Goal: Contribute content: Add original content to the website for others to see

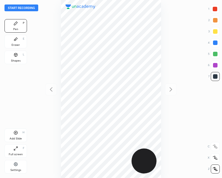
scroll to position [178, 132]
click at [15, 7] on button "Start recording" at bounding box center [22, 8] width 34 height 7
click at [14, 59] on div "Shapes" at bounding box center [16, 60] width 10 height 3
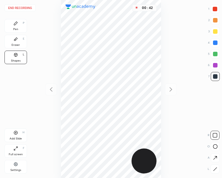
click at [18, 25] on icon at bounding box center [16, 23] width 5 height 5
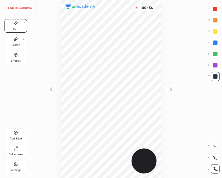
click at [14, 56] on icon at bounding box center [16, 55] width 5 height 5
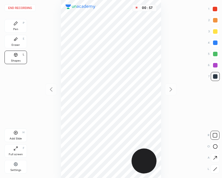
click at [14, 26] on div "Pen P" at bounding box center [16, 26] width 23 height 14
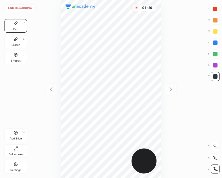
click at [216, 8] on div at bounding box center [215, 9] width 5 height 5
click at [16, 132] on icon at bounding box center [16, 133] width 5 height 5
click at [48, 89] on icon at bounding box center [51, 89] width 7 height 7
click at [13, 63] on div "Shapes L" at bounding box center [16, 58] width 23 height 14
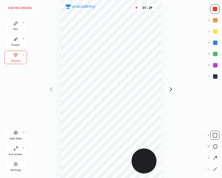
click at [214, 168] on icon at bounding box center [215, 169] width 4 height 4
click at [12, 26] on div "Pen P" at bounding box center [16, 26] width 23 height 14
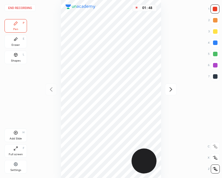
click at [14, 55] on icon at bounding box center [15, 54] width 3 height 3
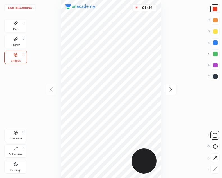
click at [214, 171] on icon at bounding box center [215, 169] width 4 height 4
click at [215, 77] on div at bounding box center [215, 76] width 5 height 5
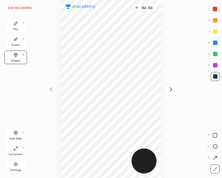
click at [171, 88] on icon at bounding box center [171, 89] width 3 height 4
click at [16, 26] on div "Pen P" at bounding box center [16, 26] width 23 height 14
click at [53, 84] on div at bounding box center [51, 90] width 12 height 12
click at [171, 91] on icon at bounding box center [171, 89] width 7 height 7
click at [50, 90] on icon at bounding box center [51, 89] width 7 height 7
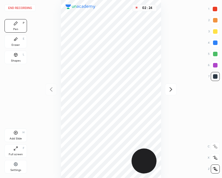
click at [213, 76] on div at bounding box center [215, 76] width 9 height 9
click at [13, 57] on div "Shapes L" at bounding box center [16, 58] width 23 height 14
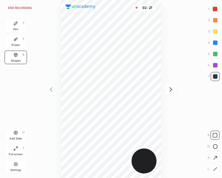
click at [214, 166] on div at bounding box center [215, 169] width 9 height 9
click at [19, 26] on div "Pen P" at bounding box center [16, 26] width 23 height 14
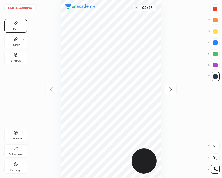
click at [215, 9] on div at bounding box center [215, 9] width 5 height 5
click at [215, 77] on div at bounding box center [215, 76] width 5 height 5
click at [171, 90] on icon at bounding box center [171, 89] width 3 height 4
click at [51, 90] on icon at bounding box center [51, 89] width 3 height 4
click at [164, 34] on div "02 : 59" at bounding box center [111, 89] width 132 height 178
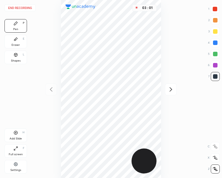
click at [165, 30] on div "03 : 01" at bounding box center [111, 89] width 132 height 178
click at [15, 135] on icon at bounding box center [16, 133] width 5 height 5
click at [54, 88] on icon at bounding box center [51, 89] width 7 height 7
click at [171, 90] on icon at bounding box center [171, 89] width 7 height 7
click at [52, 93] on div at bounding box center [51, 90] width 12 height 12
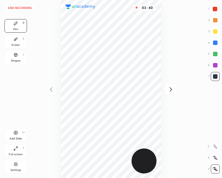
click at [172, 90] on icon at bounding box center [171, 89] width 3 height 4
click at [52, 91] on icon at bounding box center [51, 89] width 3 height 4
click at [173, 91] on icon at bounding box center [171, 89] width 7 height 7
click at [52, 92] on icon at bounding box center [51, 89] width 7 height 7
click at [171, 88] on icon at bounding box center [171, 89] width 7 height 7
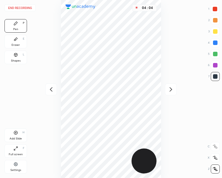
click at [55, 92] on div at bounding box center [51, 90] width 12 height 12
click at [15, 56] on icon at bounding box center [15, 54] width 3 height 3
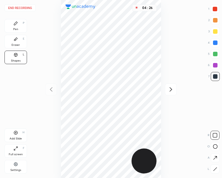
click at [211, 167] on div at bounding box center [215, 169] width 9 height 9
click at [17, 27] on div "Pen P" at bounding box center [16, 26] width 23 height 14
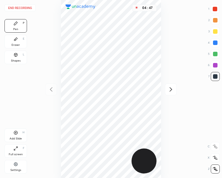
click at [23, 133] on div "H" at bounding box center [24, 132] width 2 height 3
click at [51, 88] on icon at bounding box center [51, 89] width 7 height 7
click at [168, 89] on icon at bounding box center [171, 89] width 7 height 7
click at [50, 90] on icon at bounding box center [51, 89] width 7 height 7
click at [170, 91] on icon at bounding box center [171, 89] width 7 height 7
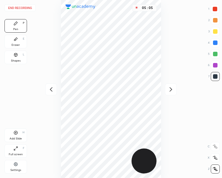
click at [48, 91] on icon at bounding box center [51, 89] width 7 height 7
click at [172, 92] on icon at bounding box center [171, 89] width 7 height 7
click at [52, 88] on icon at bounding box center [51, 89] width 3 height 4
click at [169, 92] on icon at bounding box center [171, 89] width 7 height 7
click at [50, 89] on icon at bounding box center [51, 89] width 7 height 7
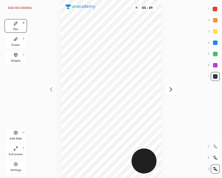
click at [172, 94] on div at bounding box center [171, 90] width 12 height 12
click at [19, 42] on div "Eraser E" at bounding box center [16, 42] width 23 height 14
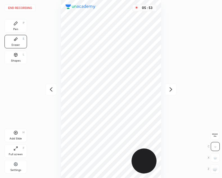
click at [13, 20] on div "Pen P" at bounding box center [16, 26] width 23 height 14
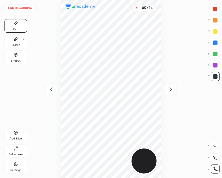
click at [12, 40] on div "Eraser E" at bounding box center [16, 42] width 23 height 14
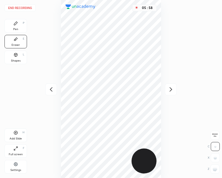
click at [19, 25] on div "Pen P" at bounding box center [16, 26] width 23 height 14
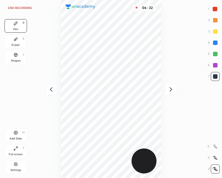
click at [20, 134] on div "Add Slide H" at bounding box center [16, 136] width 23 height 14
click at [50, 91] on icon at bounding box center [51, 89] width 7 height 7
click at [173, 91] on icon at bounding box center [171, 89] width 7 height 7
click at [52, 91] on icon at bounding box center [51, 89] width 3 height 4
click at [171, 87] on icon at bounding box center [171, 89] width 7 height 7
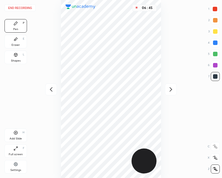
click at [48, 93] on icon at bounding box center [51, 89] width 7 height 7
click at [46, 91] on div at bounding box center [51, 90] width 12 height 12
click at [47, 93] on div "06 : 46" at bounding box center [111, 89] width 132 height 178
click at [170, 90] on icon at bounding box center [171, 89] width 7 height 7
click at [169, 88] on icon at bounding box center [171, 89] width 7 height 7
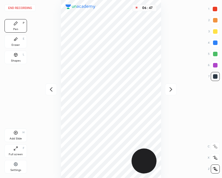
click at [168, 87] on icon at bounding box center [171, 89] width 7 height 7
click at [51, 87] on icon at bounding box center [51, 89] width 7 height 7
click at [27, 10] on button "End recording" at bounding box center [20, 8] width 31 height 7
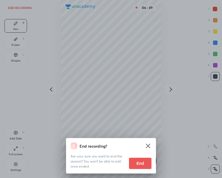
click at [139, 164] on button "End" at bounding box center [140, 163] width 23 height 11
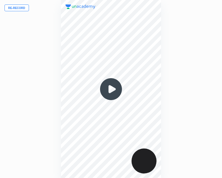
click at [113, 89] on img at bounding box center [111, 89] width 27 height 27
